Goal: Find specific page/section: Find specific page/section

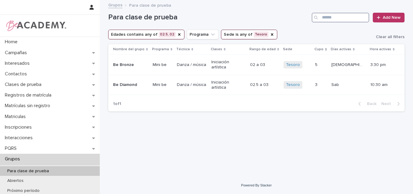
click at [338, 18] on input "Search" at bounding box center [341, 18] width 58 height 10
click at [177, 37] on div "Edades" at bounding box center [179, 34] width 5 height 6
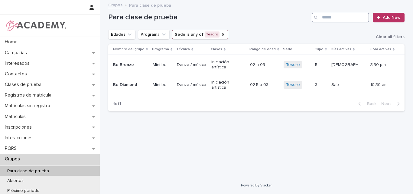
click at [333, 17] on input "Search" at bounding box center [341, 18] width 58 height 10
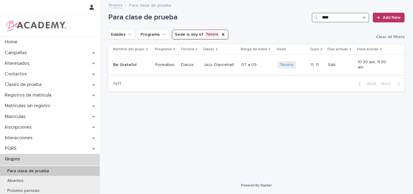
type input "****"
click at [136, 66] on p "Be Grateful" at bounding box center [130, 64] width 34 height 5
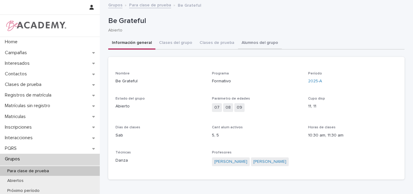
click at [249, 41] on button "Alumnos del grupo" at bounding box center [260, 43] width 44 height 13
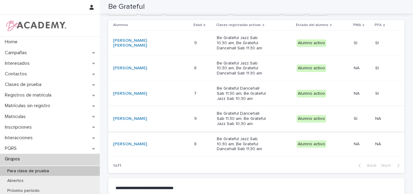
scroll to position [91, 0]
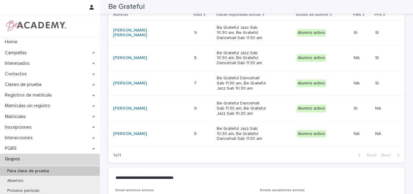
click at [21, 169] on p "Para clase de prueba" at bounding box center [27, 171] width 51 height 5
